Goal: Information Seeking & Learning: Find specific fact

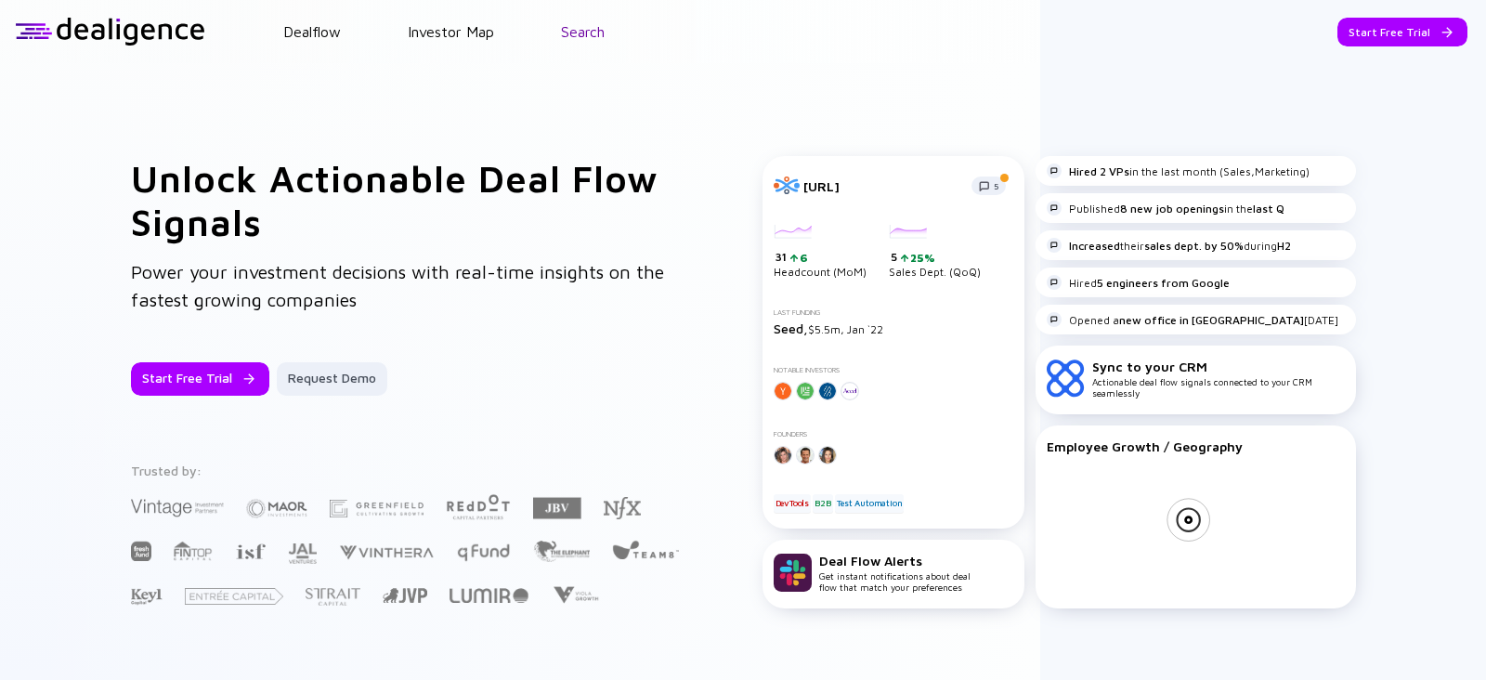
click at [577, 39] on link "Search" at bounding box center [583, 31] width 44 height 17
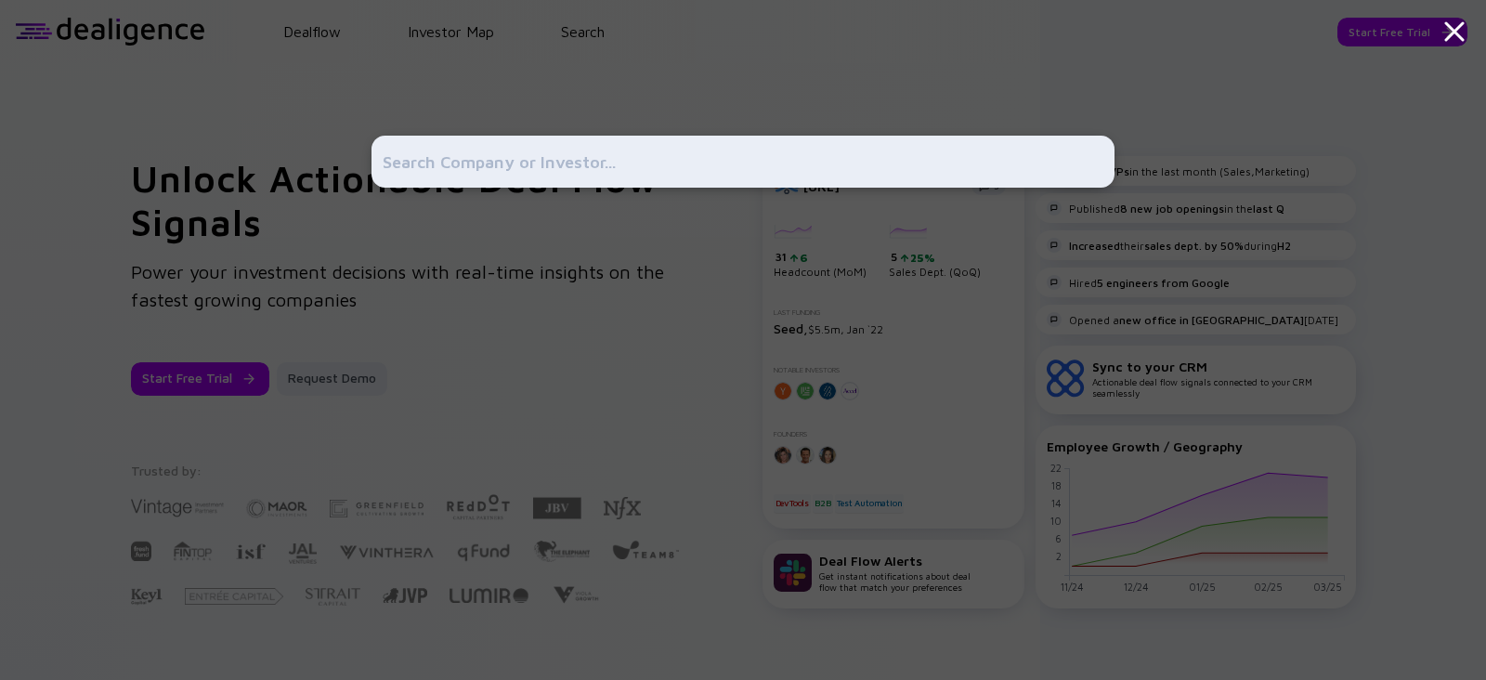
click at [571, 181] on div at bounding box center [742, 162] width 743 height 52
click at [511, 158] on input "text" at bounding box center [743, 161] width 721 height 33
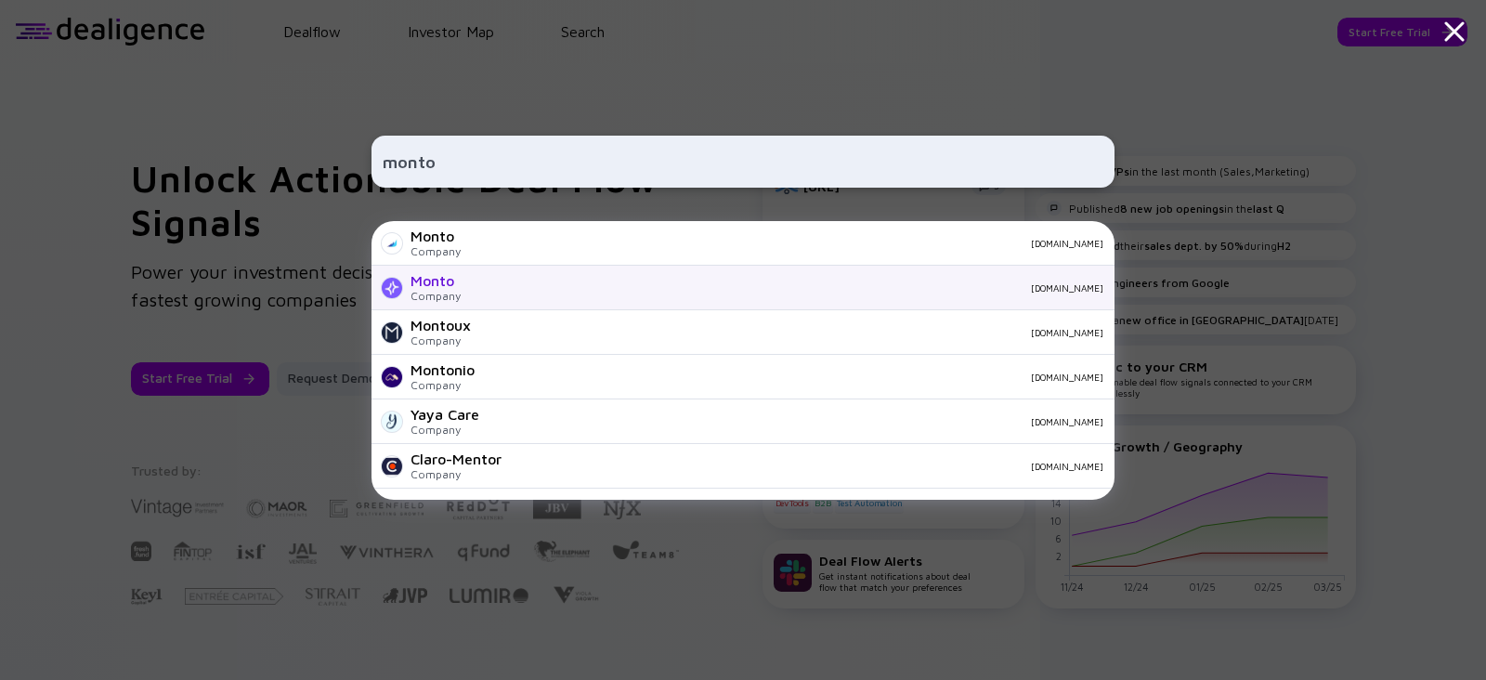
type input "monto"
click at [455, 294] on div "Company" at bounding box center [435, 296] width 50 height 14
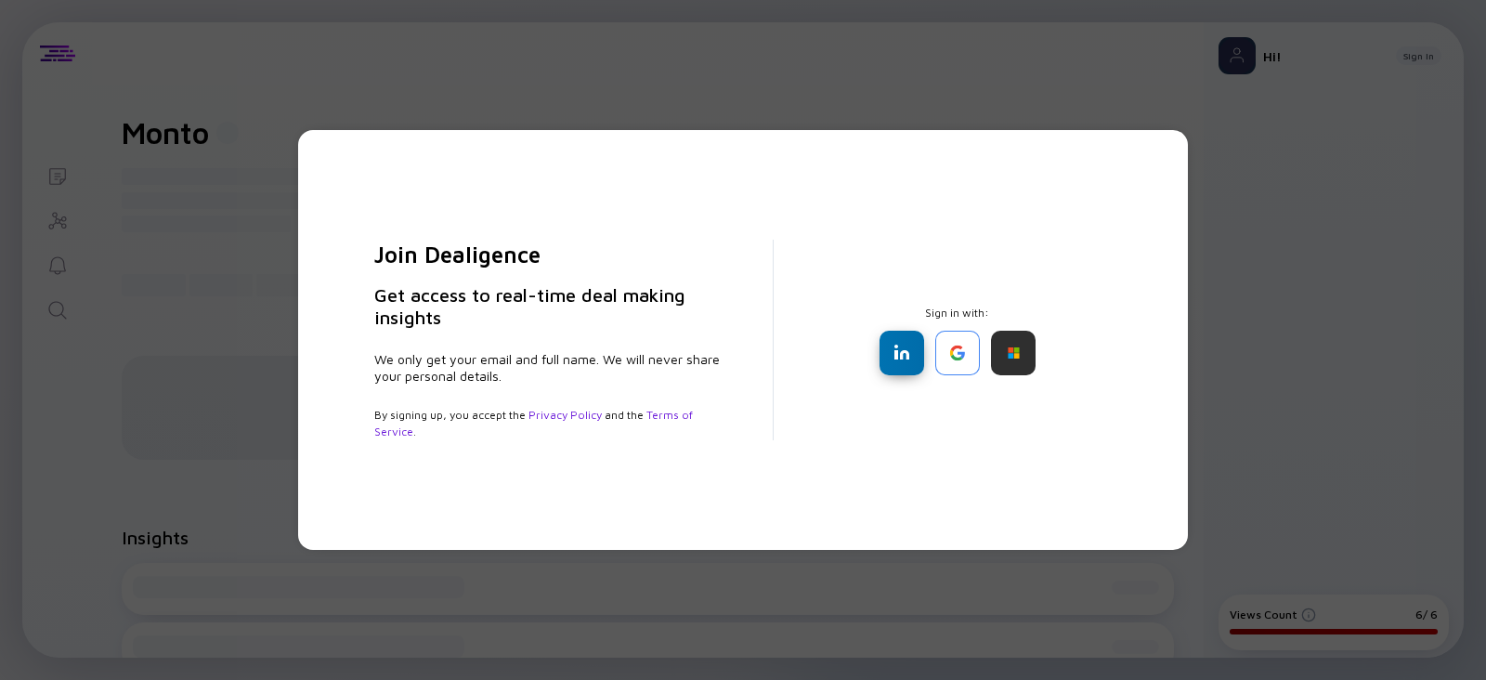
click at [893, 335] on div at bounding box center [901, 353] width 45 height 45
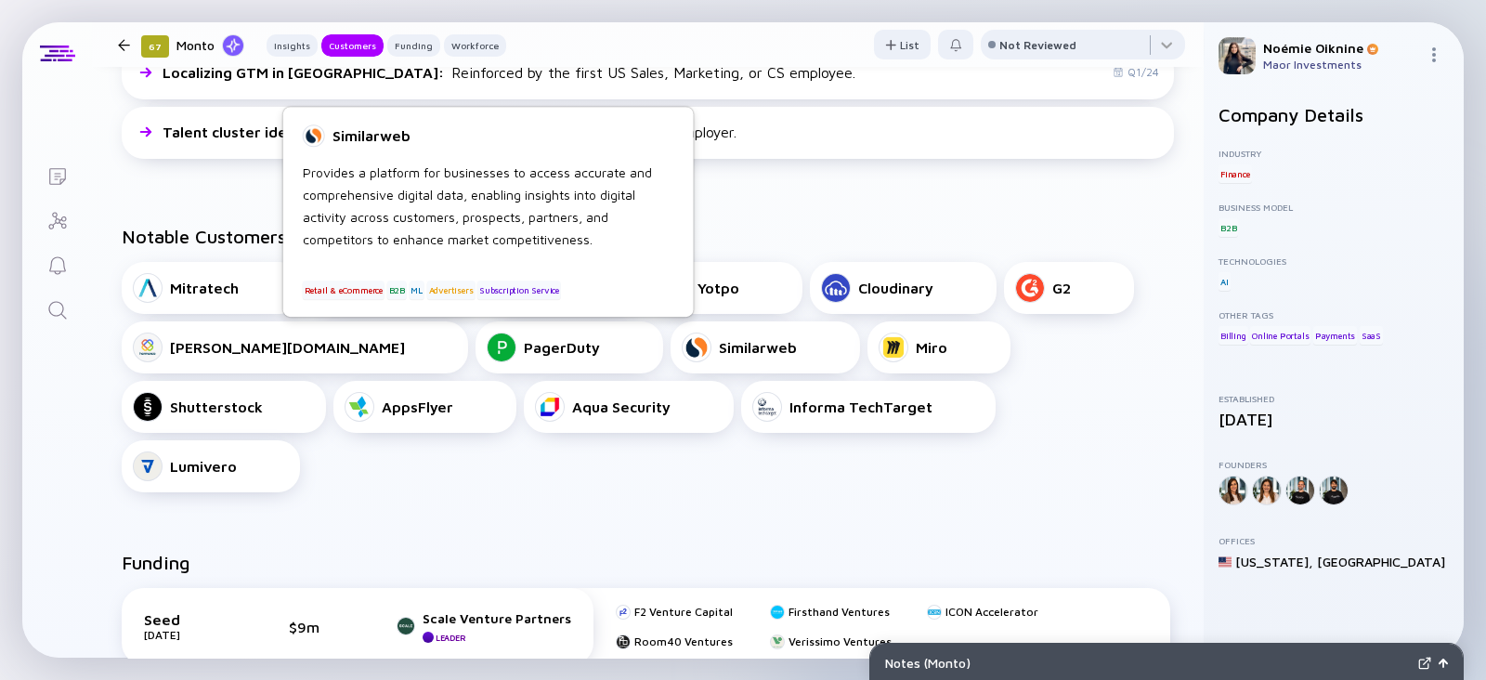
scroll to position [595, 0]
